Goal: Information Seeking & Learning: Learn about a topic

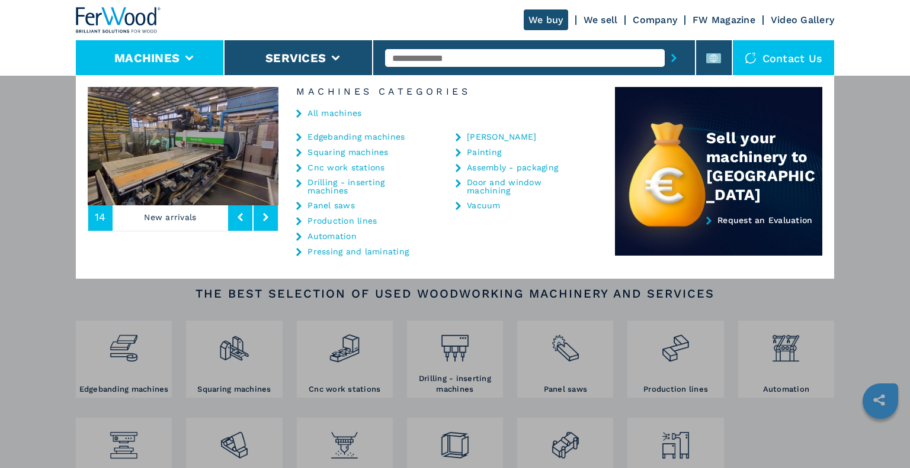
click at [321, 167] on link "Cnc work stations" at bounding box center [345, 167] width 77 height 8
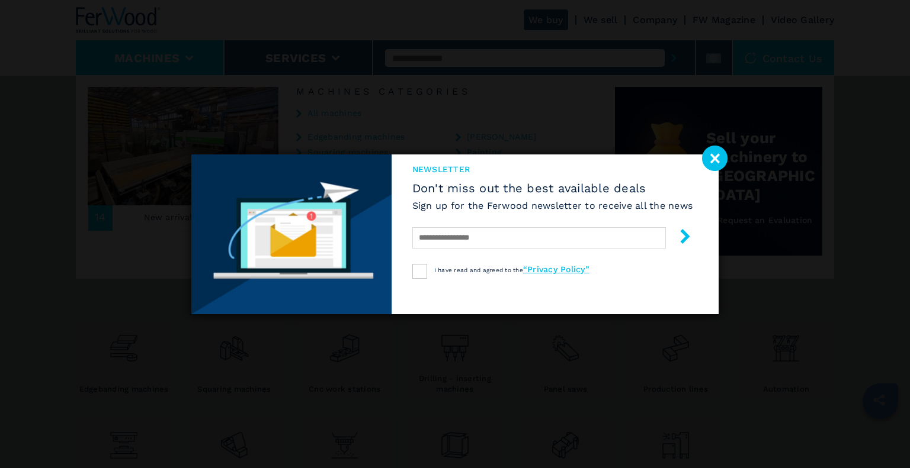
select select "**********"
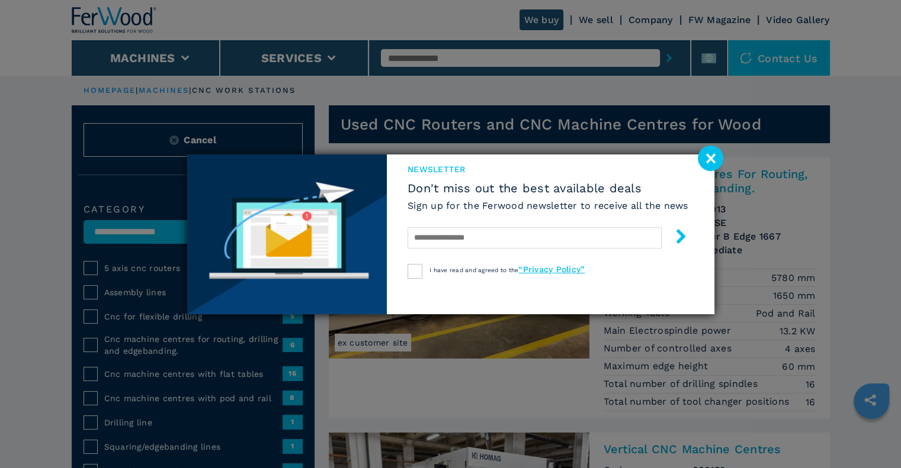
click at [201, 185] on img at bounding box center [287, 235] width 200 height 160
click at [708, 161] on image at bounding box center [710, 158] width 25 height 25
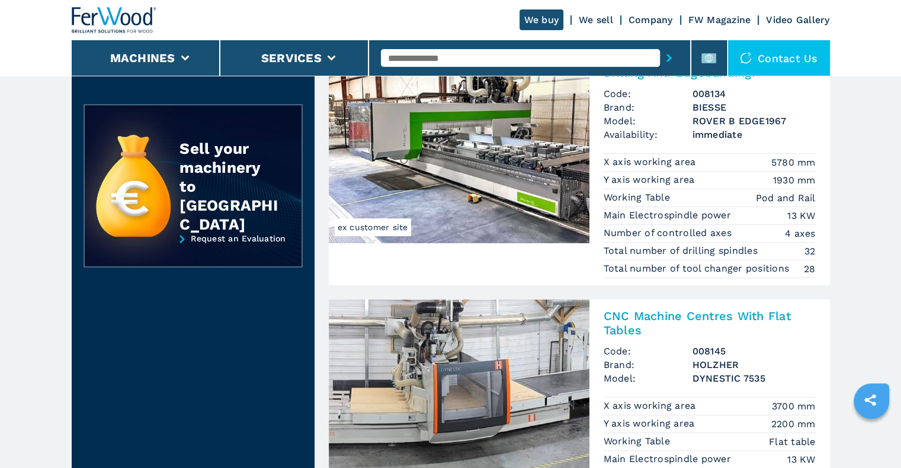
scroll to position [651, 0]
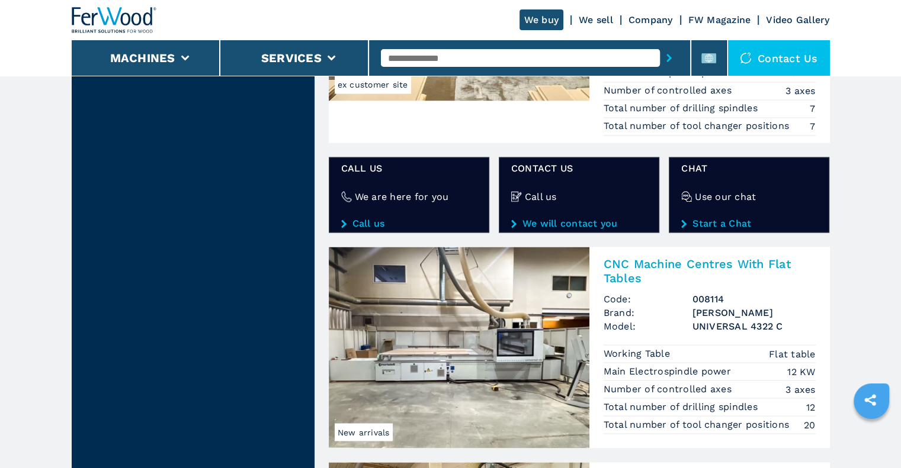
scroll to position [2309, 0]
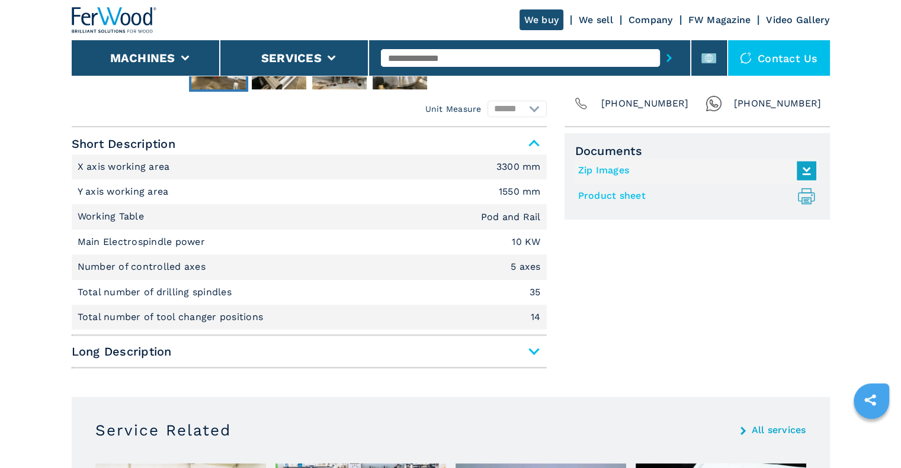
scroll to position [474, 0]
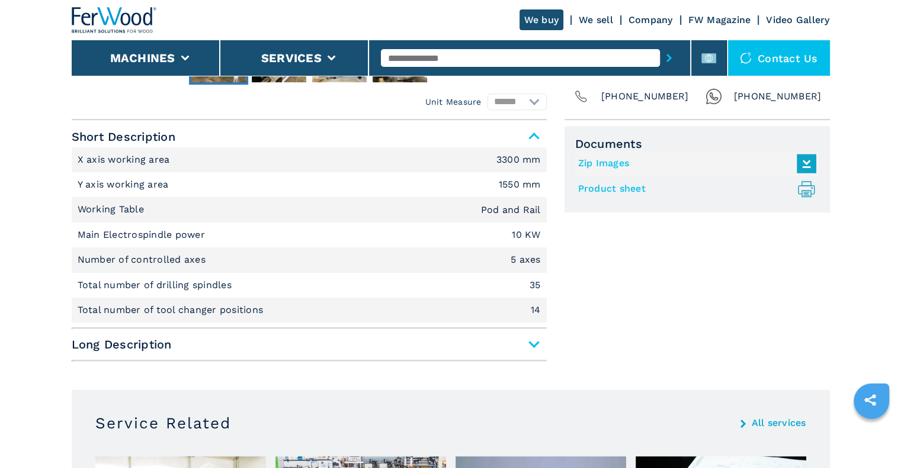
click at [532, 340] on span "Long Description" at bounding box center [309, 344] width 475 height 21
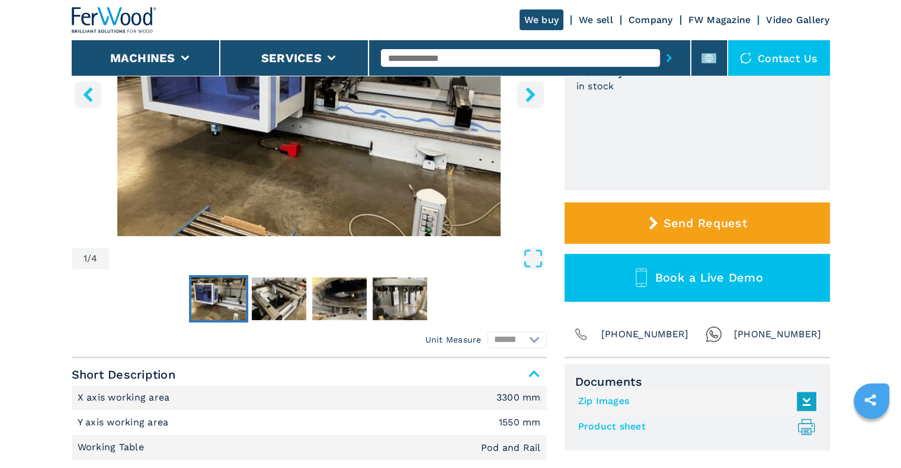
scroll to position [178, 0]
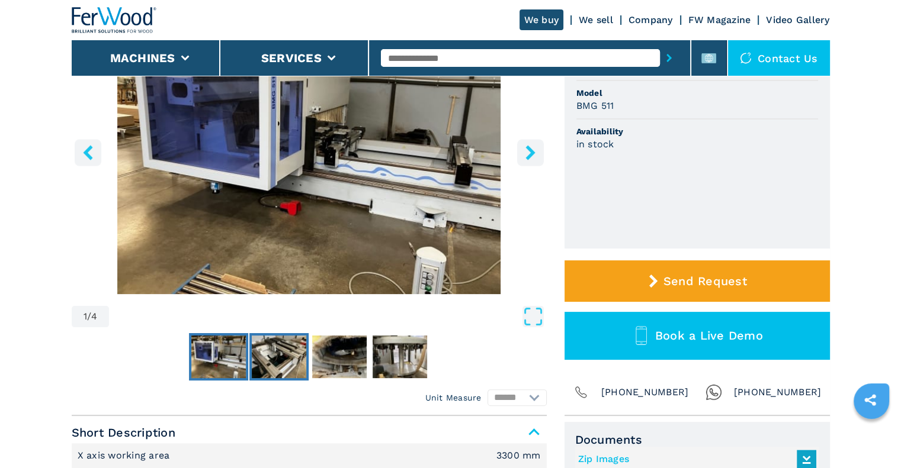
click at [307, 358] on button "Go to Slide 2" at bounding box center [278, 356] width 59 height 47
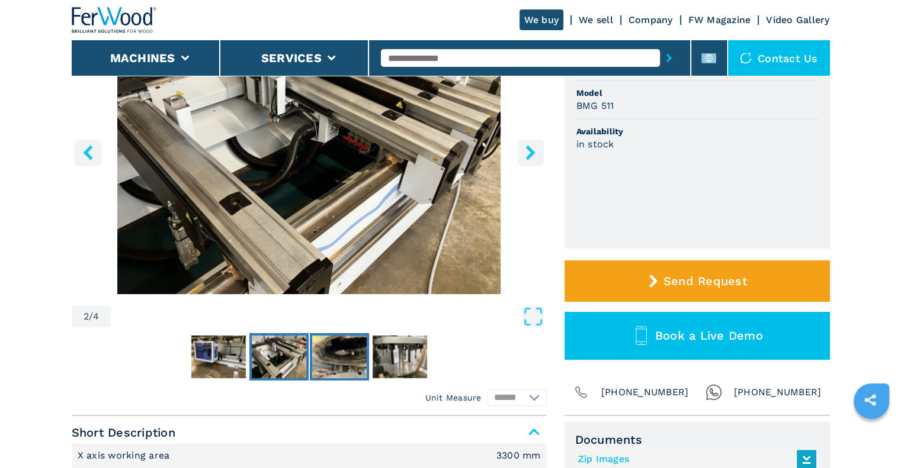
click at [327, 358] on img "Go to Slide 3" at bounding box center [339, 357] width 54 height 43
click at [390, 359] on img "Go to Slide 4" at bounding box center [399, 357] width 54 height 43
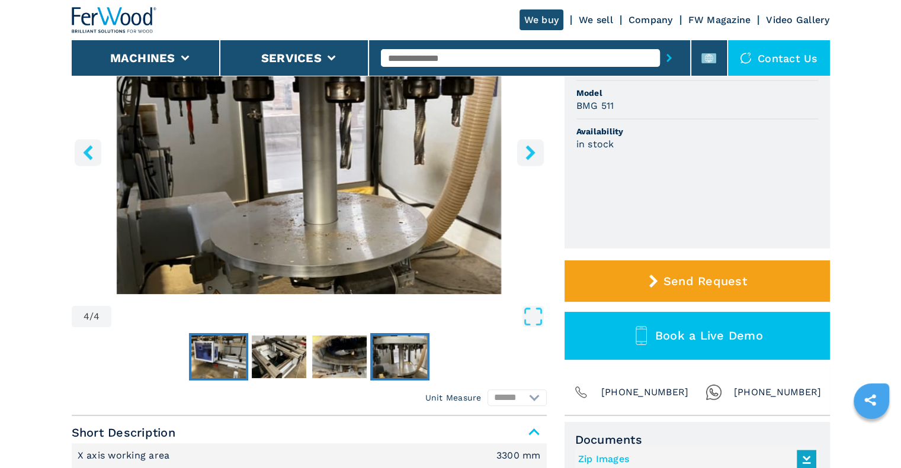
click at [221, 365] on img "Go to Slide 1" at bounding box center [218, 357] width 54 height 43
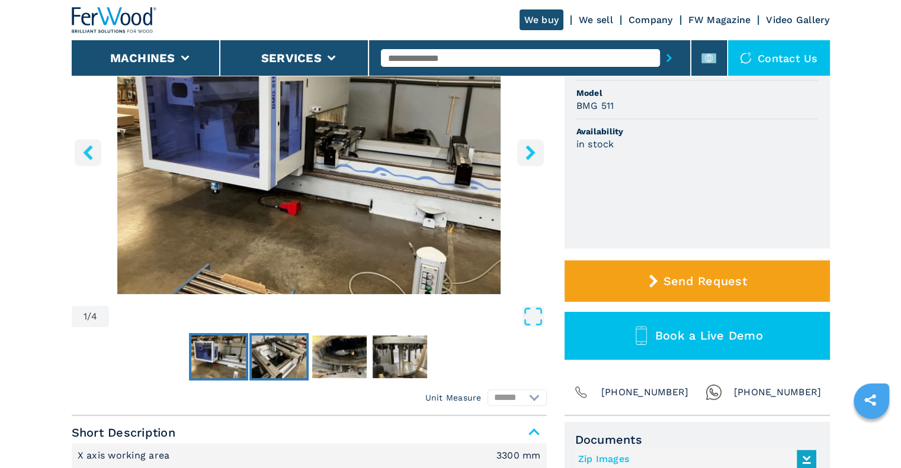
click at [275, 345] on img "Go to Slide 2" at bounding box center [279, 357] width 54 height 43
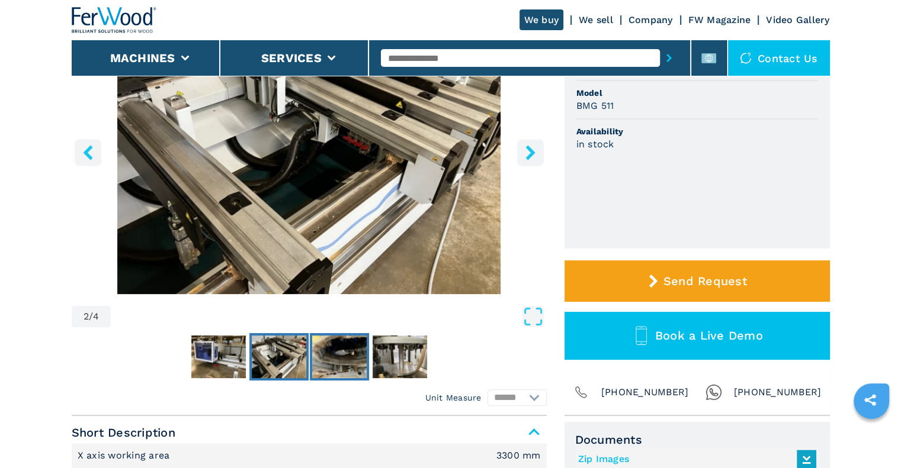
click at [317, 353] on img "Go to Slide 3" at bounding box center [339, 357] width 54 height 43
click at [397, 360] on img "Go to Slide 4" at bounding box center [399, 357] width 54 height 43
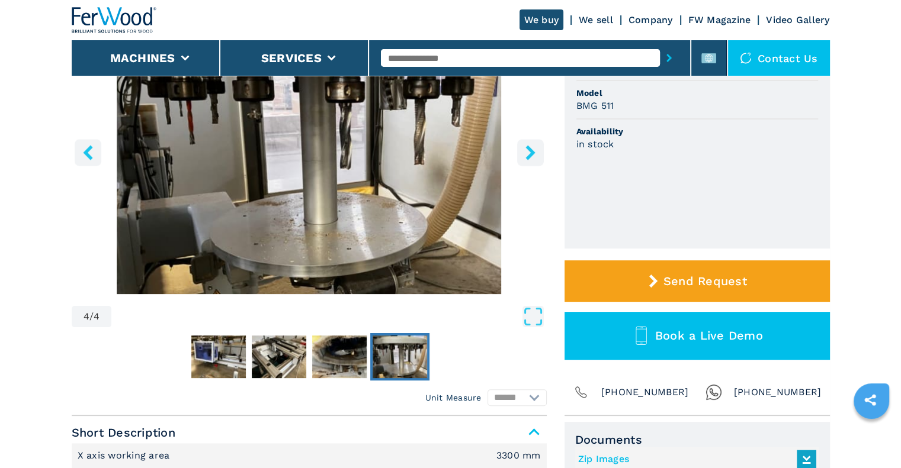
scroll to position [0, 0]
